Goal: Task Accomplishment & Management: Use online tool/utility

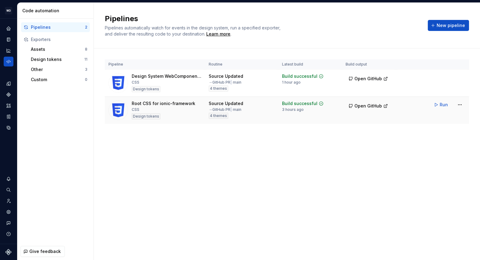
drag, startPoint x: 419, startPoint y: 126, endPoint x: 426, endPoint y: 113, distance: 14.4
click at [419, 124] on div "Pipeline Routine Latest build Build output Design System WebComponent Core CSS …" at bounding box center [287, 97] width 364 height 98
click at [461, 78] on html "WD Worldpay Design System L Design system data Code automation Pipelines 2 Expo…" at bounding box center [240, 130] width 480 height 260
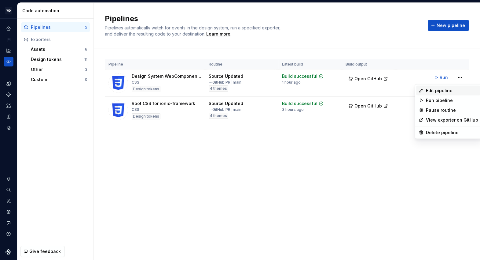
click at [438, 91] on div "Edit pipeline" at bounding box center [452, 90] width 52 height 6
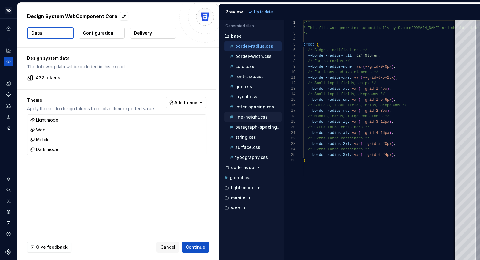
click at [247, 115] on p "line-height.css" at bounding box center [251, 116] width 32 height 5
type textarea "**********"
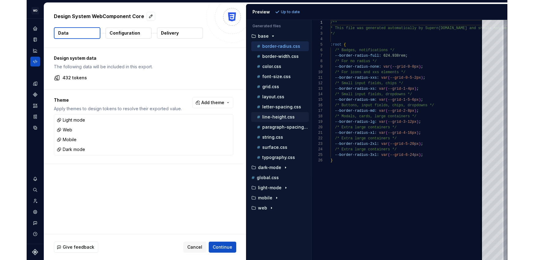
scroll to position [55, 0]
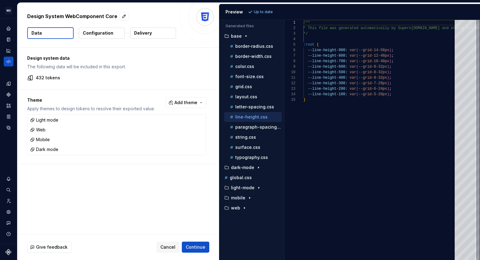
click at [106, 37] on button "Configuration" at bounding box center [102, 33] width 46 height 11
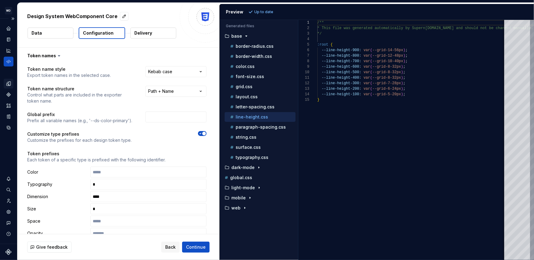
click at [8, 84] on icon "Design tokens" at bounding box center [9, 84] width 6 height 6
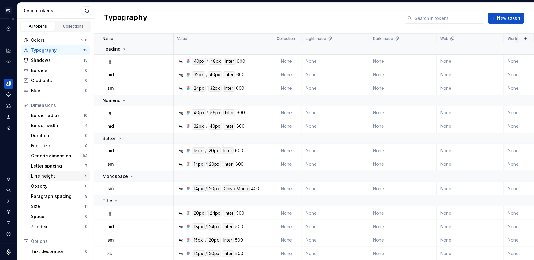
click at [55, 176] on div "Line height" at bounding box center [58, 176] width 54 height 6
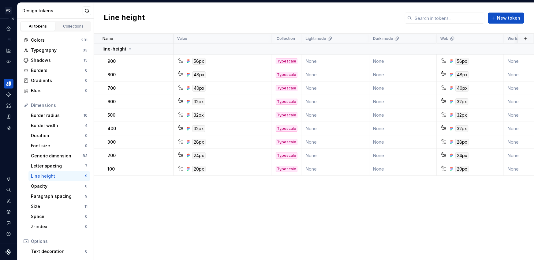
click at [288, 220] on div "Name Value Collection Light mode Dark mode Web Worldpay ION CSS Properties CSS …" at bounding box center [314, 147] width 440 height 226
click at [6, 61] on icon "Code automation" at bounding box center [8, 62] width 4 height 4
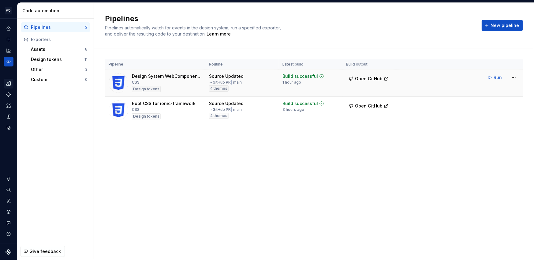
click at [480, 83] on td "Run" at bounding box center [459, 77] width 127 height 16
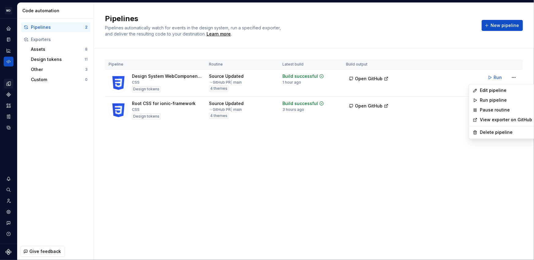
click at [480, 80] on html "WD Worldpay Design System L Design system data Code automation Pipelines 2 Expo…" at bounding box center [267, 130] width 534 height 260
click at [480, 90] on div "Edit pipeline" at bounding box center [506, 90] width 52 height 6
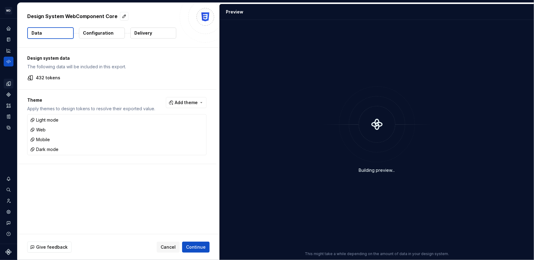
click at [111, 32] on p "Configuration" at bounding box center [98, 33] width 31 height 6
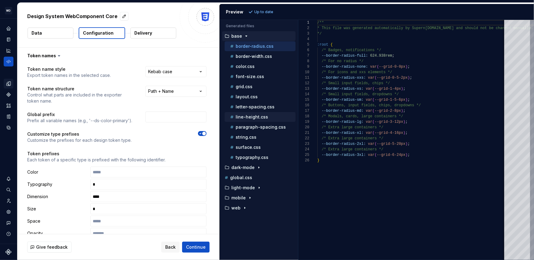
click at [250, 117] on p "line-height.css" at bounding box center [251, 116] width 32 height 5
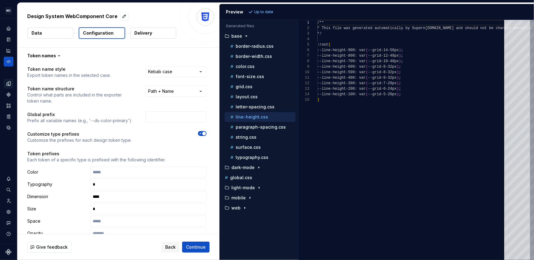
scroll to position [55, 0]
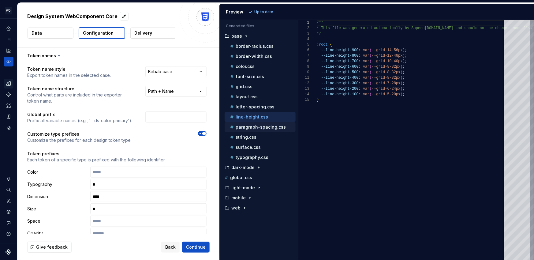
click at [250, 127] on p "paragraph-spacing.css" at bounding box center [260, 126] width 50 height 5
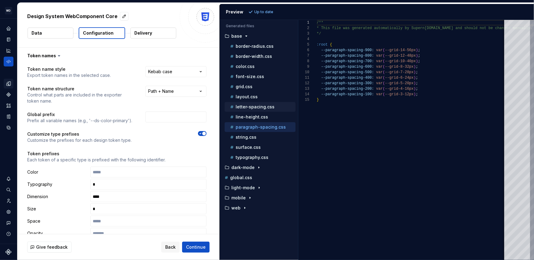
click at [253, 105] on p "letter-spacing.css" at bounding box center [254, 106] width 39 height 5
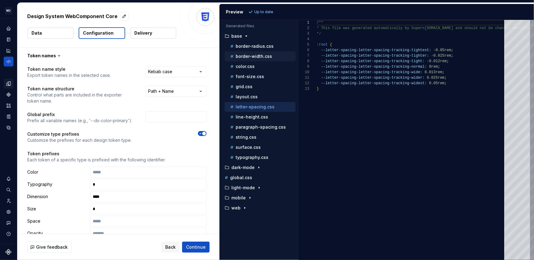
click at [250, 56] on p "border-width.css" at bounding box center [253, 56] width 36 height 5
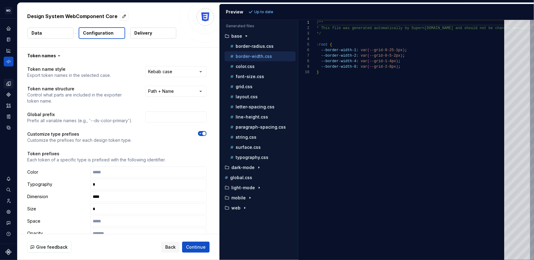
scroll to position [55, 0]
click at [246, 155] on p "typography.css" at bounding box center [251, 157] width 33 height 5
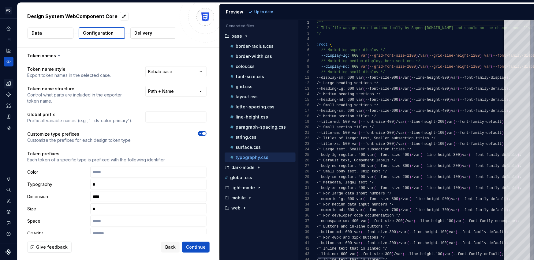
scroll to position [49, 0]
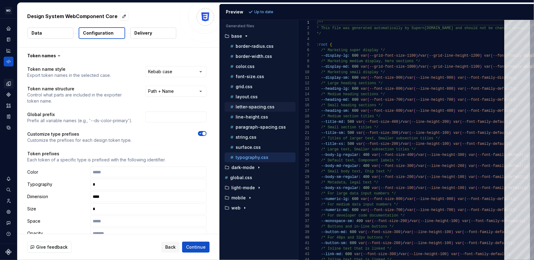
click at [244, 108] on p "letter-spacing.css" at bounding box center [254, 106] width 39 height 5
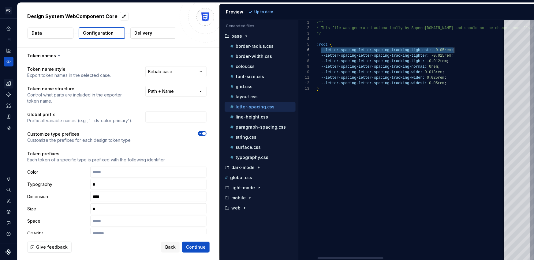
scroll to position [28, 137]
drag, startPoint x: 321, startPoint y: 50, endPoint x: 462, endPoint y: 50, distance: 140.7
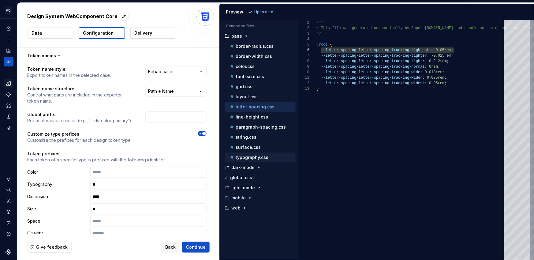
click at [246, 155] on p "typography.css" at bounding box center [251, 157] width 33 height 5
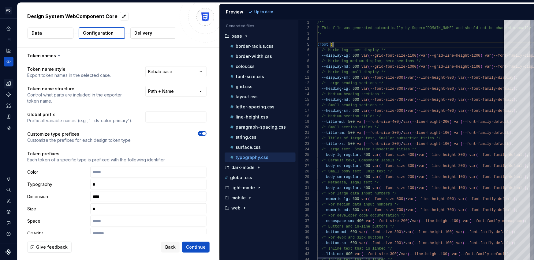
scroll to position [22, 15]
drag, startPoint x: 352, startPoint y: 55, endPoint x: 359, endPoint y: 55, distance: 6.4
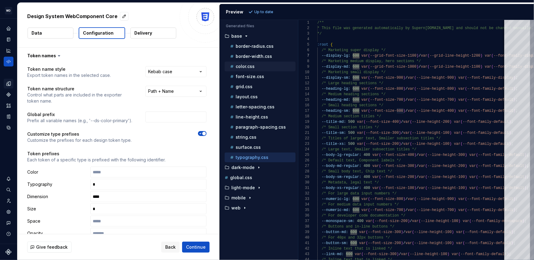
click at [254, 68] on div "color.css" at bounding box center [262, 66] width 67 height 6
type textarea "**********"
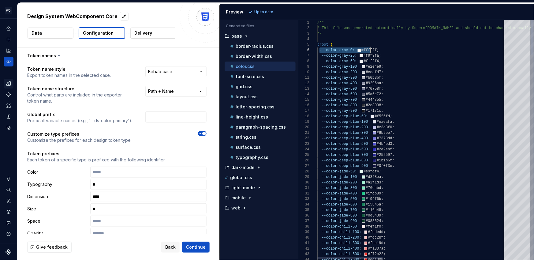
scroll to position [28, 61]
drag, startPoint x: 320, startPoint y: 50, endPoint x: 391, endPoint y: 49, distance: 71.0
